Goal: Task Accomplishment & Management: Use online tool/utility

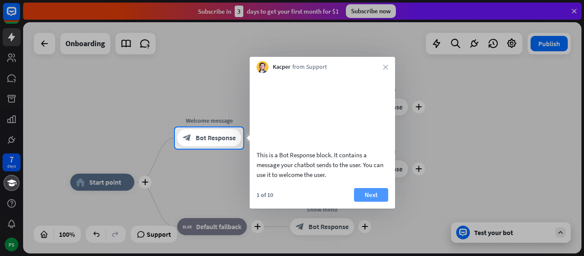
click at [371, 202] on button "Next" at bounding box center [371, 195] width 34 height 14
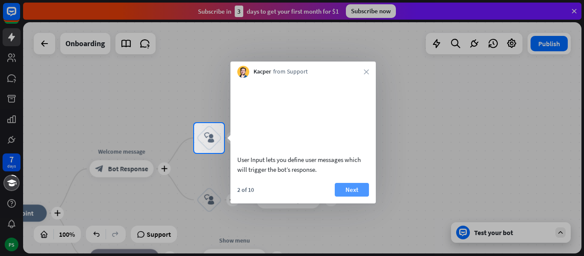
click at [353, 195] on button "Next" at bounding box center [352, 190] width 34 height 14
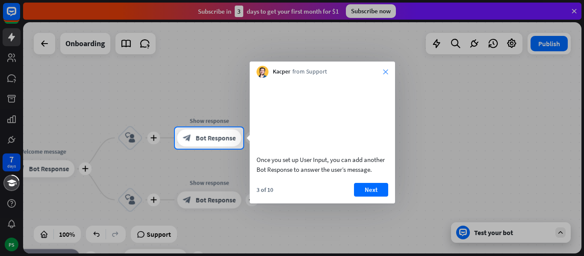
click at [386, 70] on icon "close" at bounding box center [385, 71] width 5 height 5
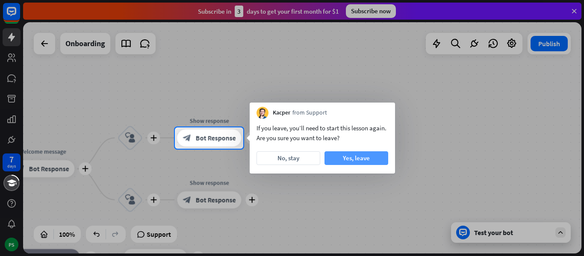
click at [335, 159] on button "Yes, leave" at bounding box center [357, 158] width 64 height 14
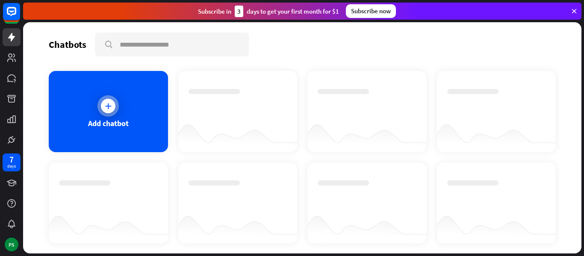
click at [130, 113] on div "Add chatbot" at bounding box center [108, 111] width 119 height 81
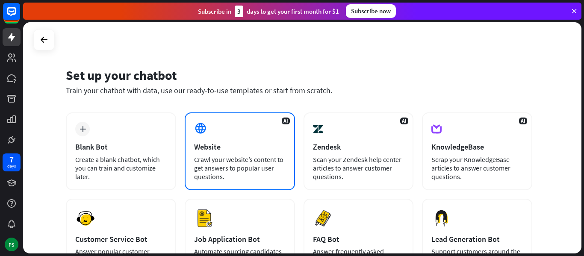
scroll to position [22, 0]
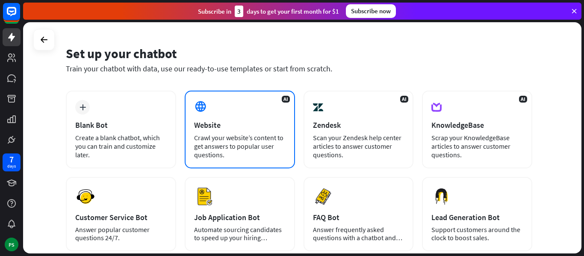
click at [265, 123] on div "Website" at bounding box center [240, 125] width 92 height 10
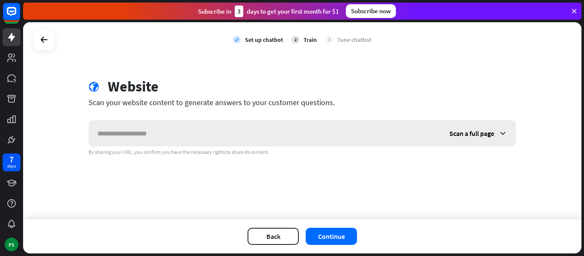
click at [265, 124] on input "text" at bounding box center [265, 134] width 352 height 26
click at [328, 239] on button "Continue" at bounding box center [331, 236] width 51 height 17
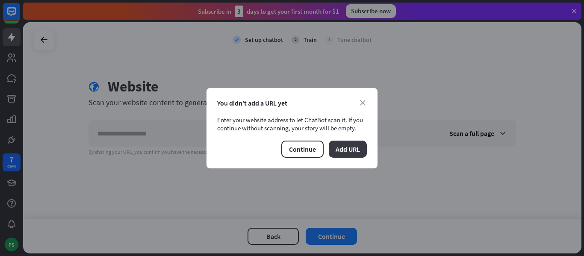
click at [353, 142] on button "Add URL" at bounding box center [348, 149] width 38 height 17
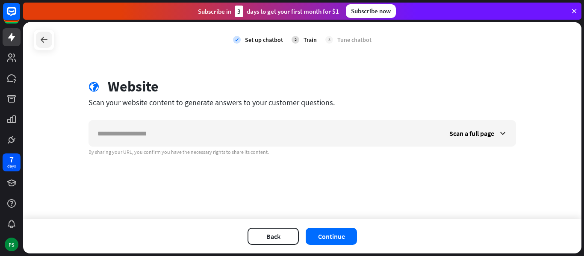
click at [46, 33] on div at bounding box center [44, 40] width 16 height 16
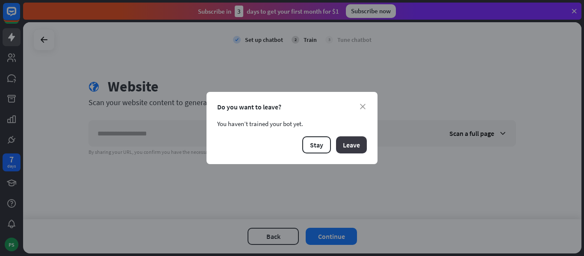
click at [359, 138] on button "Leave" at bounding box center [351, 144] width 31 height 17
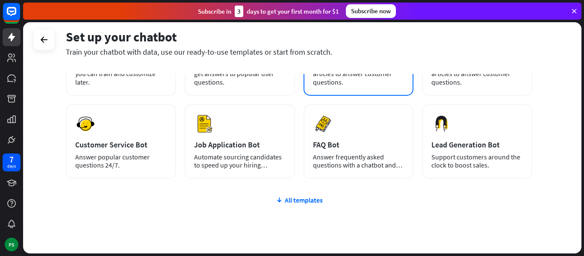
scroll to position [0, 0]
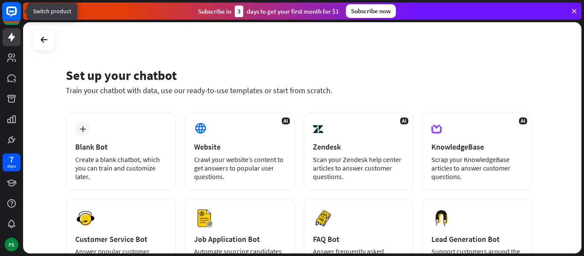
click at [8, 12] on icon at bounding box center [11, 11] width 10 height 10
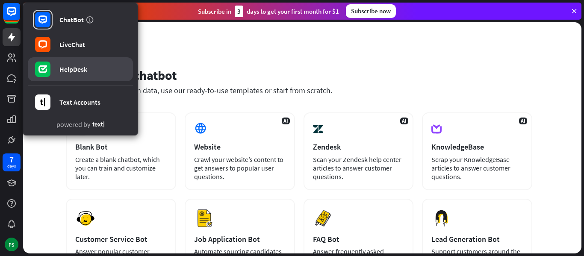
click at [71, 69] on div "HelpDesk" at bounding box center [73, 69] width 28 height 9
